Goal: Information Seeking & Learning: Learn about a topic

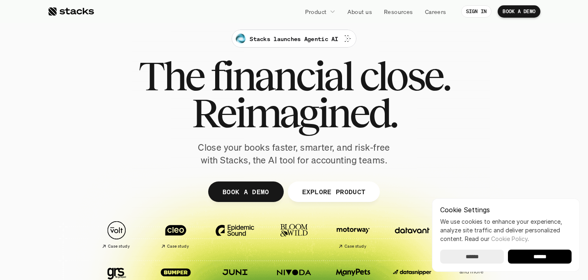
scroll to position [11, 0]
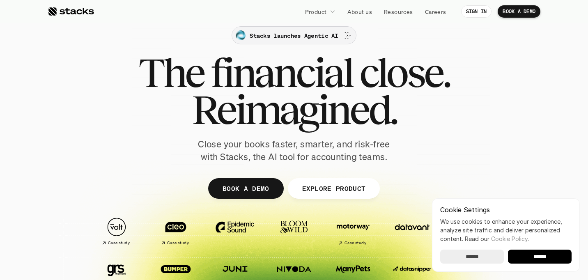
click at [309, 32] on p "Stacks launches Agentic AI" at bounding box center [294, 35] width 88 height 9
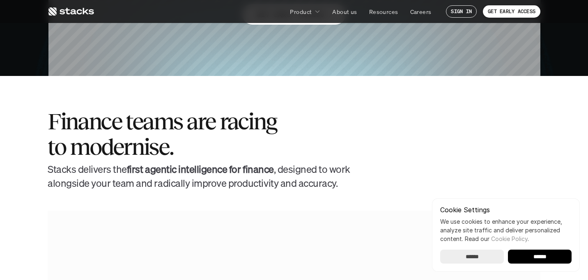
scroll to position [209, 0]
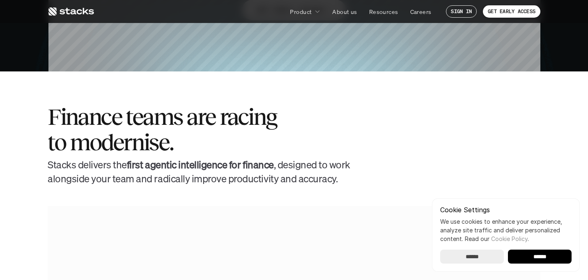
click at [521, 256] on input "******" at bounding box center [540, 257] width 64 height 14
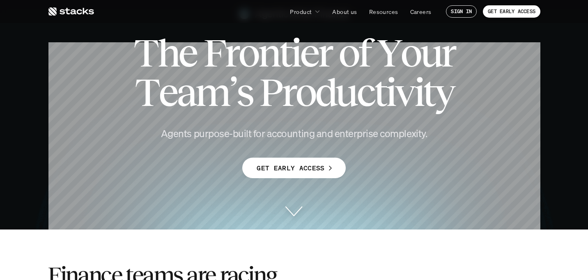
scroll to position [0, 0]
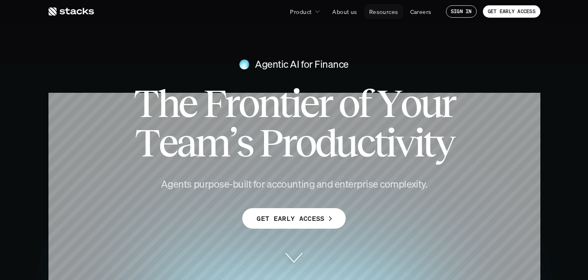
click at [374, 13] on p "Resources" at bounding box center [383, 11] width 29 height 9
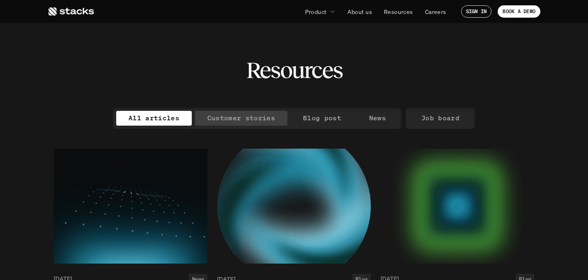
click at [256, 115] on p "Customer stories" at bounding box center [241, 118] width 68 height 12
